Goal: Transaction & Acquisition: Purchase product/service

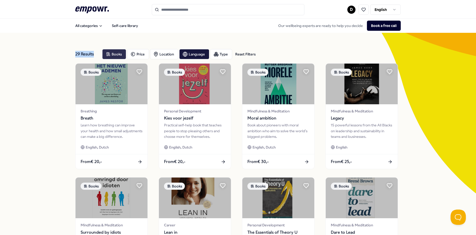
drag, startPoint x: 71, startPoint y: 52, endPoint x: 102, endPoint y: 54, distance: 30.3
click at [102, 54] on div "29 Results Reset Filters Books Price Location Language Type Reset Filters Books…" at bounding box center [238, 231] width 476 height 397
click at [196, 33] on div "29 Results Reset Filters Books Price Location Language Type Reset Filters Books…" at bounding box center [238, 231] width 326 height 397
click at [196, 54] on div "Language" at bounding box center [194, 54] width 30 height 10
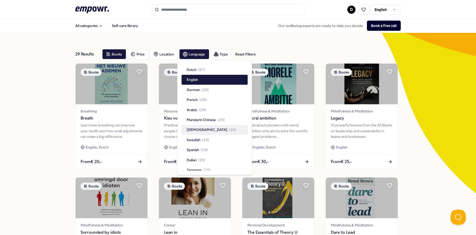
scroll to position [15, 0]
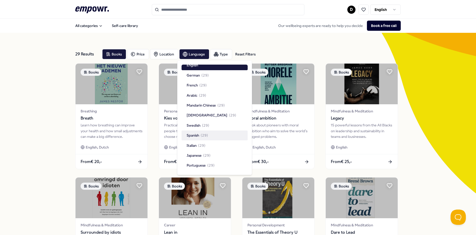
click at [193, 134] on span "Spanish" at bounding box center [193, 136] width 12 height 6
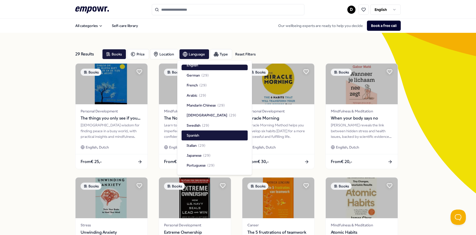
click at [30, 127] on div "29 Results Reset Filters Books Price Location Language Type Reset Filters Books…" at bounding box center [238, 231] width 476 height 397
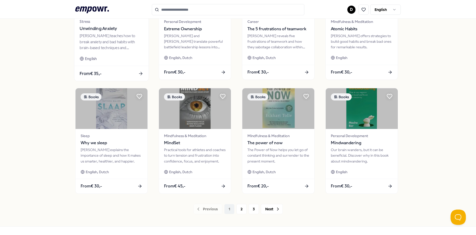
scroll to position [220, 0]
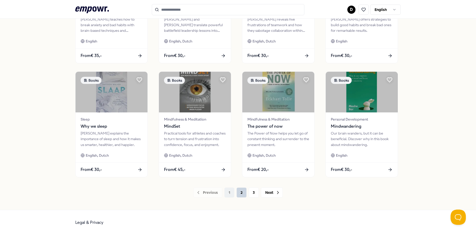
click at [237, 194] on button "2" at bounding box center [242, 193] width 10 height 10
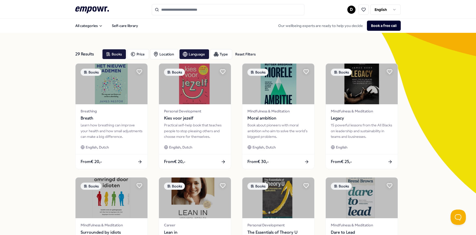
click at [68, 90] on div "29 Results Reset Filters Books Price Location Language Type Reset Filters Books…" at bounding box center [238, 231] width 476 height 397
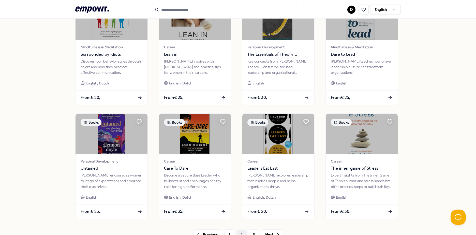
scroll to position [204, 0]
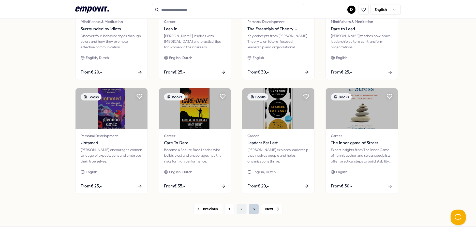
click at [249, 209] on button "3" at bounding box center [254, 209] width 10 height 10
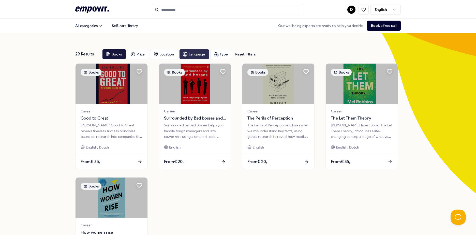
click at [191, 54] on div "Language" at bounding box center [194, 54] width 30 height 10
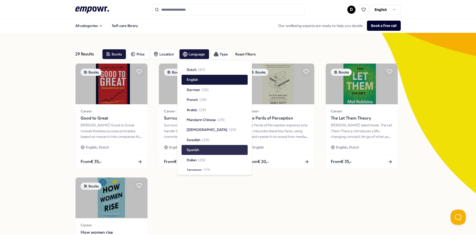
click at [195, 149] on span "Spanish" at bounding box center [193, 150] width 12 height 6
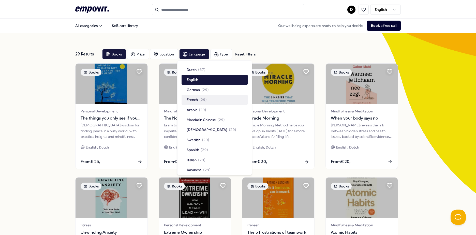
click at [409, 157] on div "29 Results Reset Filters Books Price Location Language Type Reset Filters Books…" at bounding box center [238, 231] width 476 height 397
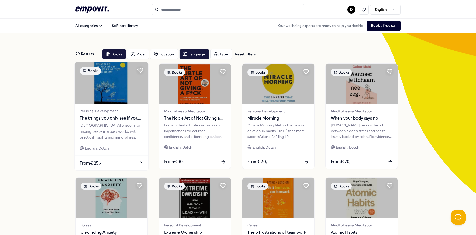
click at [100, 117] on span "The things you only see if you take your time" at bounding box center [112, 118] width 64 height 7
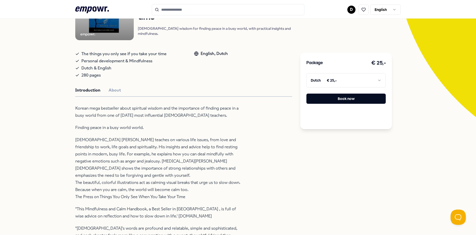
scroll to position [51, 0]
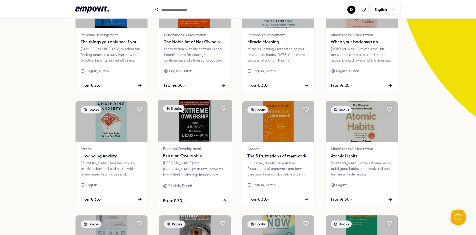
click at [190, 153] on span "Extreme Ownership" at bounding box center [195, 156] width 64 height 7
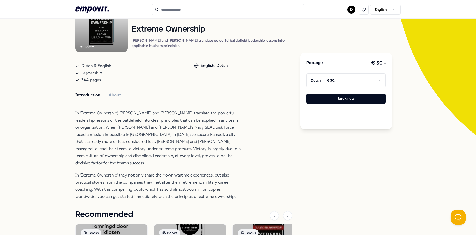
scroll to position [84, 0]
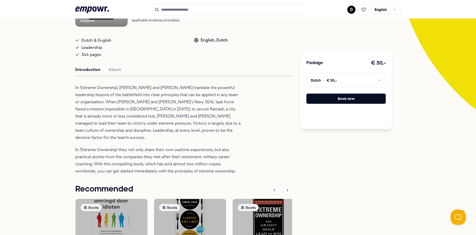
click at [356, 80] on html ".empowr-logo_svg__cls-1{fill:#03032f} D English All categories Self-care librar…" at bounding box center [238, 117] width 476 height 235
click at [353, 101] on button "Book now" at bounding box center [346, 99] width 79 height 10
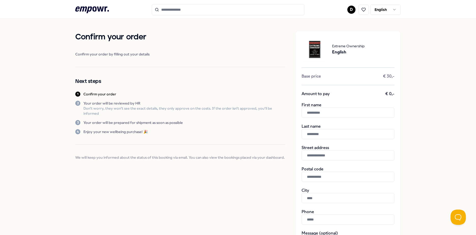
click at [321, 111] on input "text" at bounding box center [348, 113] width 93 height 10
type input "******"
type input "**********"
type input "********"
type input "******"
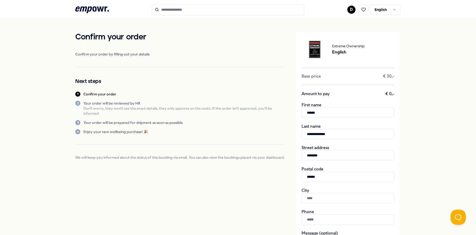
type input "**********"
type input "*********"
drag, startPoint x: 328, startPoint y: 156, endPoint x: 299, endPoint y: 153, distance: 29.7
click at [299, 153] on div "**********" at bounding box center [348, 183] width 106 height 304
type input "**********"
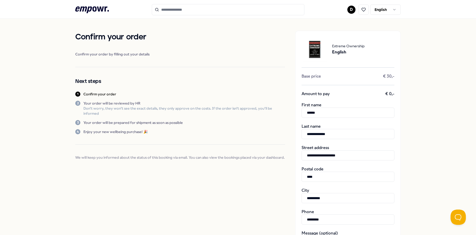
type input "******"
type input "**********"
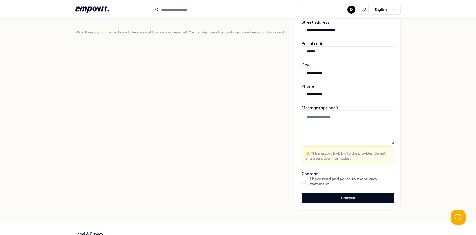
click at [302, 181] on button "button" at bounding box center [304, 182] width 4 height 4
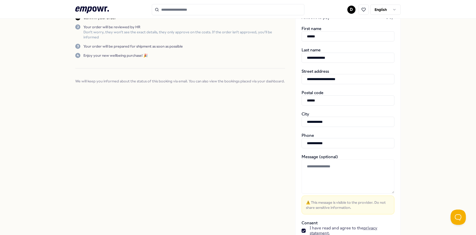
scroll to position [137, 0]
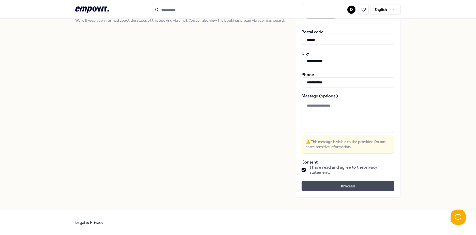
click at [339, 184] on button "Proceed" at bounding box center [348, 186] width 93 height 10
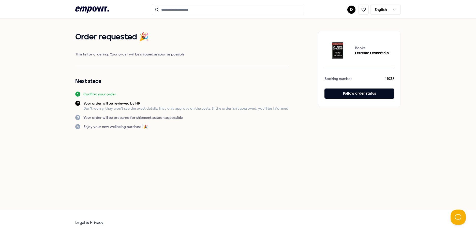
click at [90, 12] on icon ".empowr-logo_svg__cls-1{fill:#03032f}" at bounding box center [92, 9] width 34 height 9
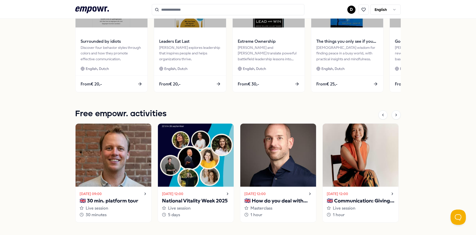
scroll to position [305, 0]
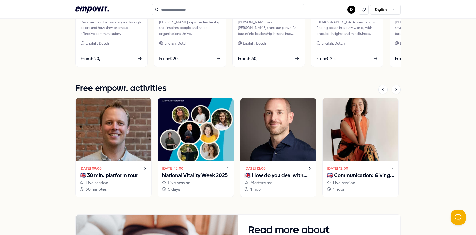
click at [284, 173] on p "🇬🇧 How do you deal with your inner critic?" at bounding box center [279, 176] width 68 height 8
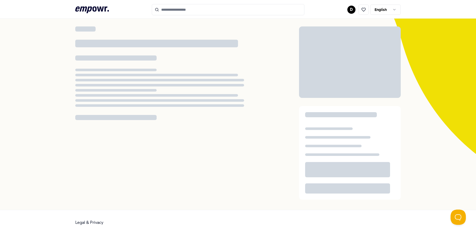
scroll to position [33, 0]
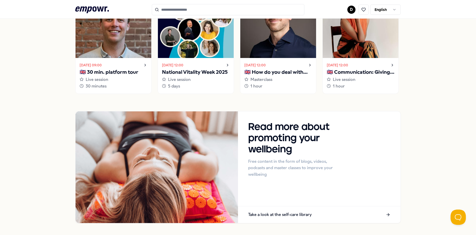
click at [360, 70] on p "🇬🇧 Communication: Giving and receiving feedback" at bounding box center [361, 72] width 68 height 8
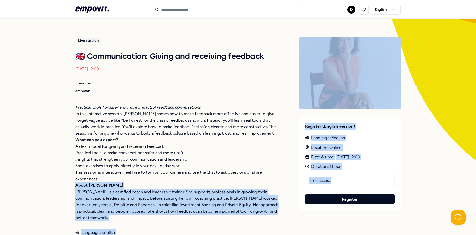
drag, startPoint x: 330, startPoint y: 180, endPoint x: 283, endPoint y: 177, distance: 47.0
click at [283, 177] on div "Live session 🇬🇧 Communication: Giving and receiving feedback [DATE] 12:00 Prese…" at bounding box center [238, 136] width 326 height 199
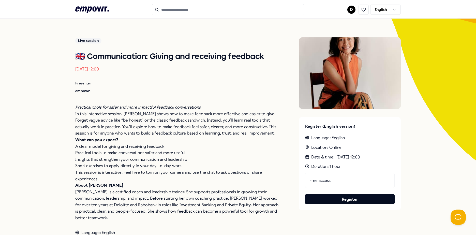
drag, startPoint x: 283, startPoint y: 177, endPoint x: 253, endPoint y: 171, distance: 30.6
click at [253, 171] on p "This session is interactive. Feel free to turn on your camera and use the chat …" at bounding box center [177, 175] width 204 height 13
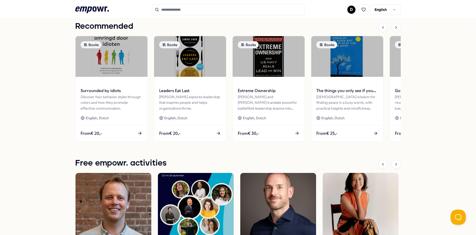
scroll to position [154, 0]
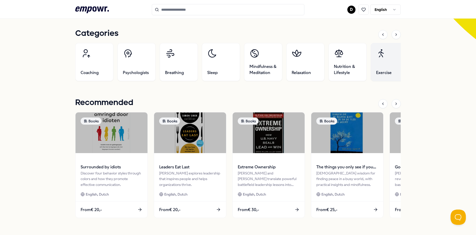
click at [377, 68] on link "Exercise" at bounding box center [390, 62] width 38 height 38
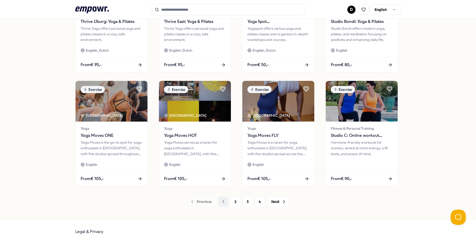
scroll to position [220, 0]
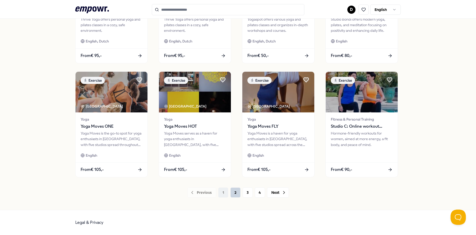
click at [232, 193] on button "2" at bounding box center [236, 193] width 10 height 10
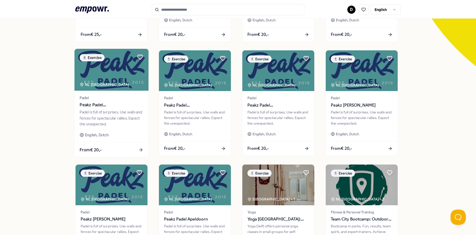
scroll to position [204, 0]
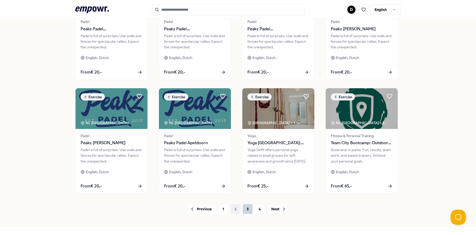
click at [244, 209] on button "3" at bounding box center [248, 209] width 10 height 10
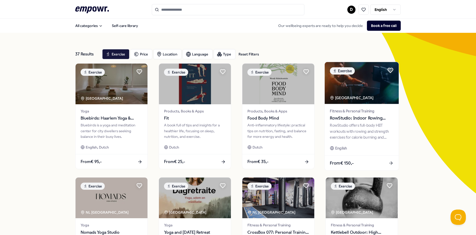
click at [366, 130] on div "RowStudio offers full-body HIIT workouts with rowing and strength exercises for…" at bounding box center [362, 132] width 64 height 18
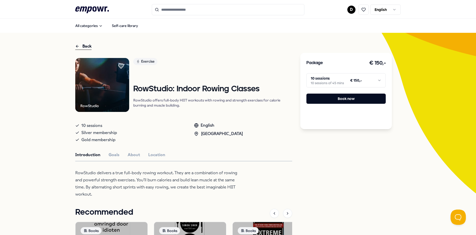
click at [348, 10] on html ".empowr-logo_svg__cls-1{fill:#03032f} D English All categories Self-care librar…" at bounding box center [238, 117] width 476 height 235
click at [343, 41] on div "Bookings" at bounding box center [350, 41] width 50 height 15
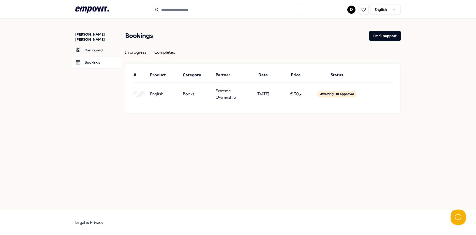
click at [173, 52] on div "Completed" at bounding box center [164, 54] width 21 height 10
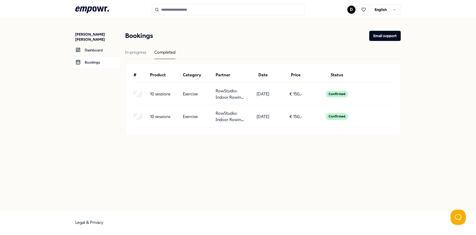
drag, startPoint x: 254, startPoint y: 92, endPoint x: 277, endPoint y: 94, distance: 23.7
click at [277, 94] on div "[DATE]" at bounding box center [263, 94] width 29 height 13
click at [366, 95] on div "10 sessions Exercise RowStudio: Indoor Rowing Classes [DATE] € 150,- Confirmed" at bounding box center [263, 94] width 259 height 13
